Goal: Check status: Check status

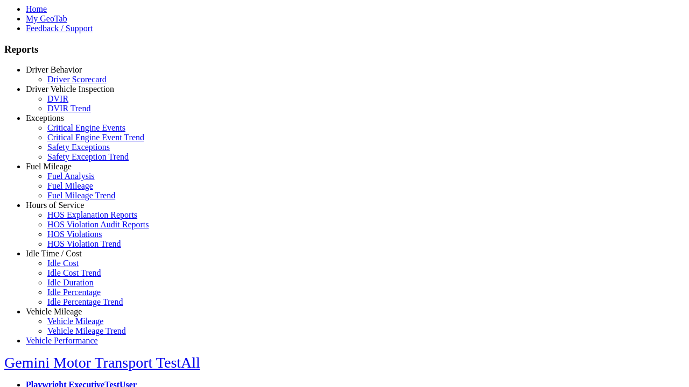
click at [62, 171] on link "Fuel Mileage" at bounding box center [49, 166] width 46 height 9
click at [70, 190] on link "Fuel Mileage" at bounding box center [70, 185] width 46 height 9
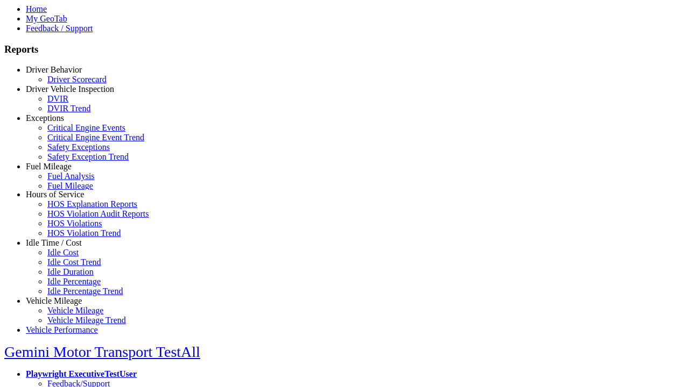
select select "**********"
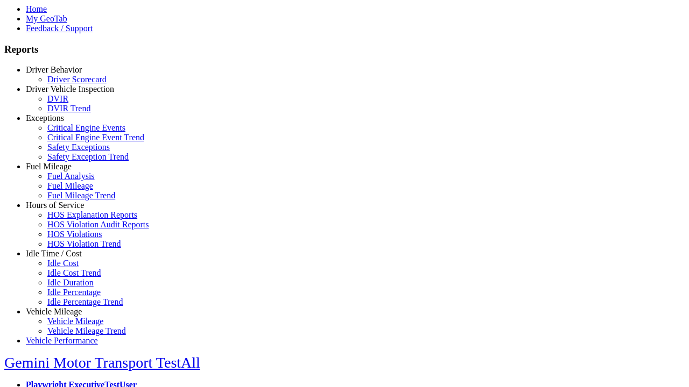
type input "**********"
